Goal: Information Seeking & Learning: Learn about a topic

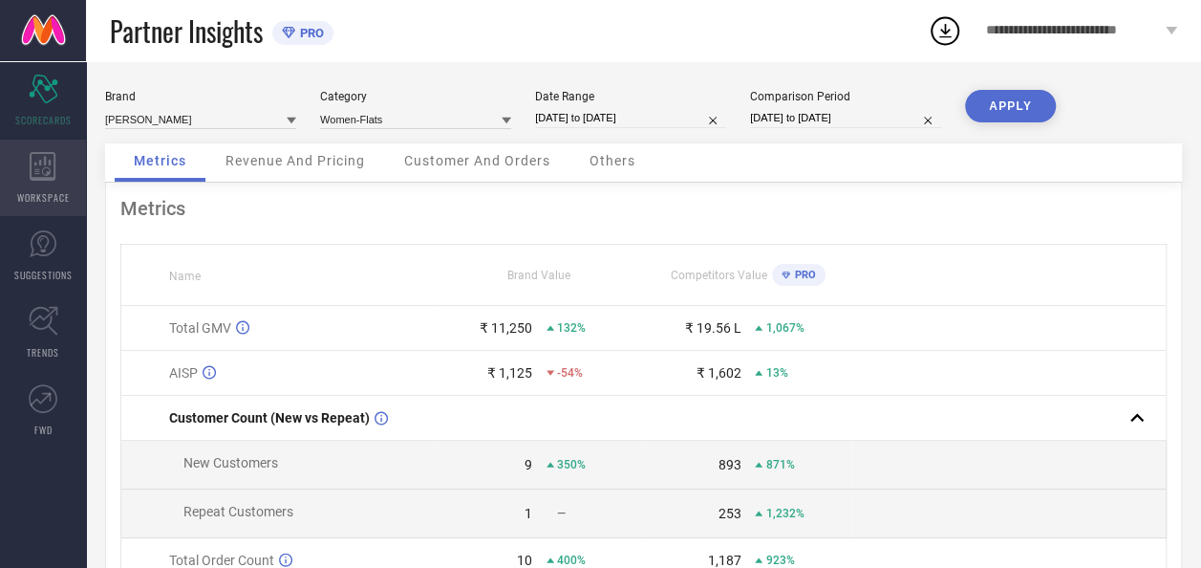
click at [47, 170] on icon at bounding box center [43, 166] width 27 height 29
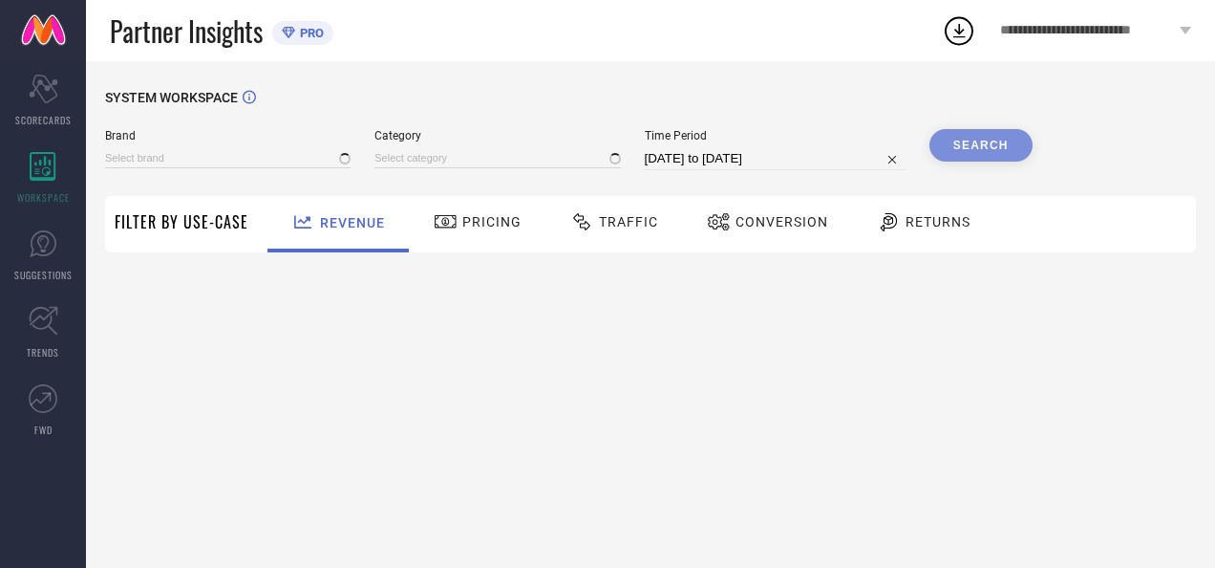
type input "[PERSON_NAME]"
type input "All"
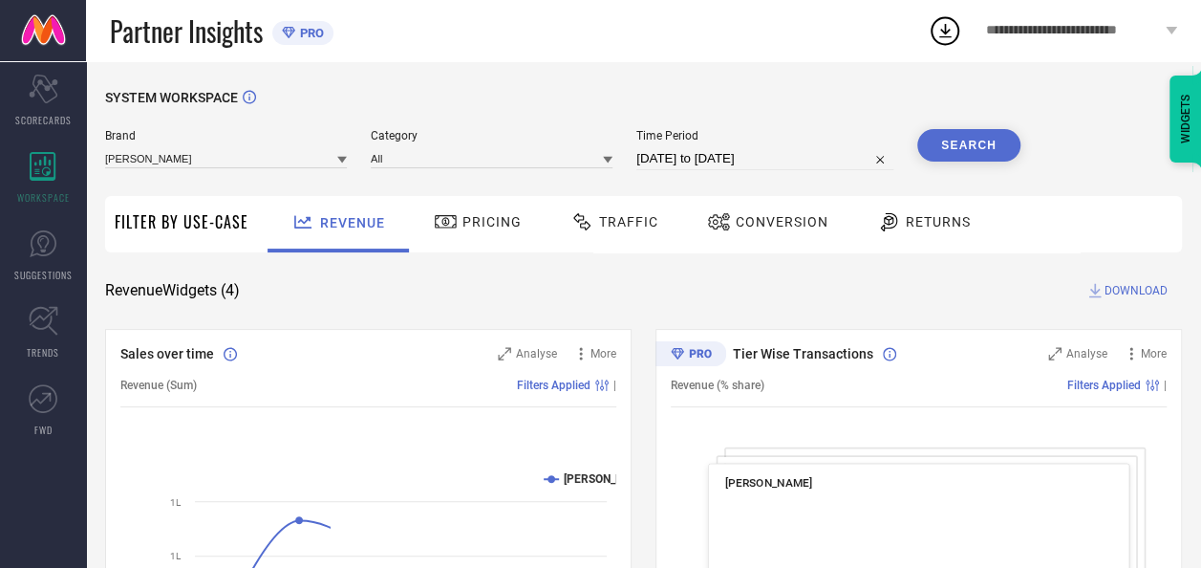
click at [602, 225] on span "Traffic" at bounding box center [628, 221] width 59 height 15
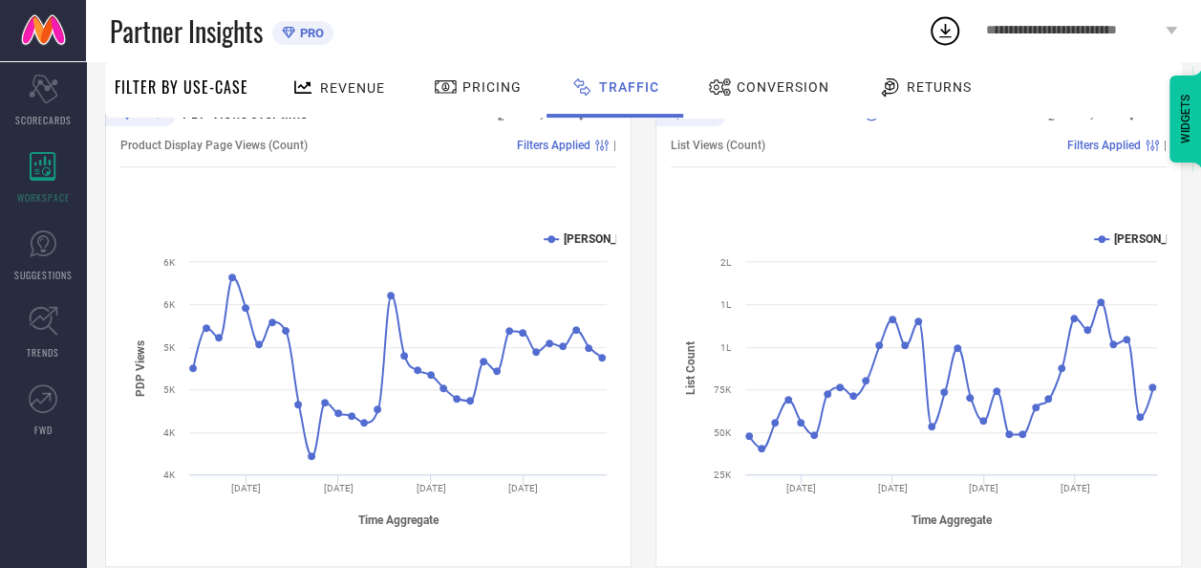
scroll to position [241, 0]
click at [633, 420] on div "PDP Views over time Analyse More Product Display Page Views (Count) Filters App…" at bounding box center [643, 327] width 1077 height 478
click at [633, 333] on div "PDP Views over time Analyse More Product Display Page Views (Count) Filters App…" at bounding box center [643, 327] width 1077 height 478
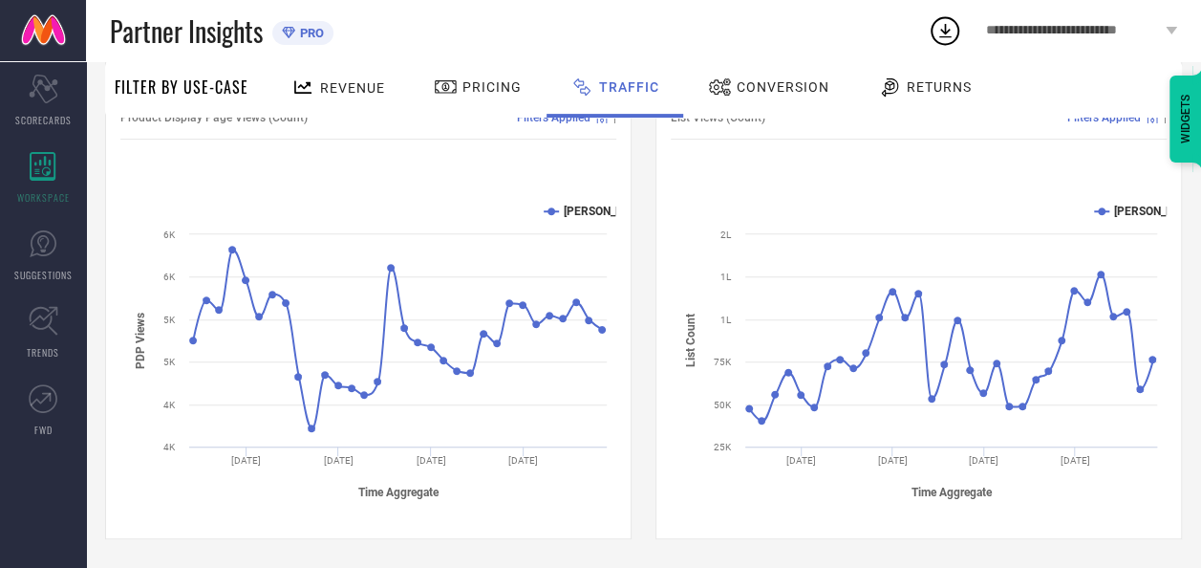
scroll to position [0, 0]
